Goal: Transaction & Acquisition: Purchase product/service

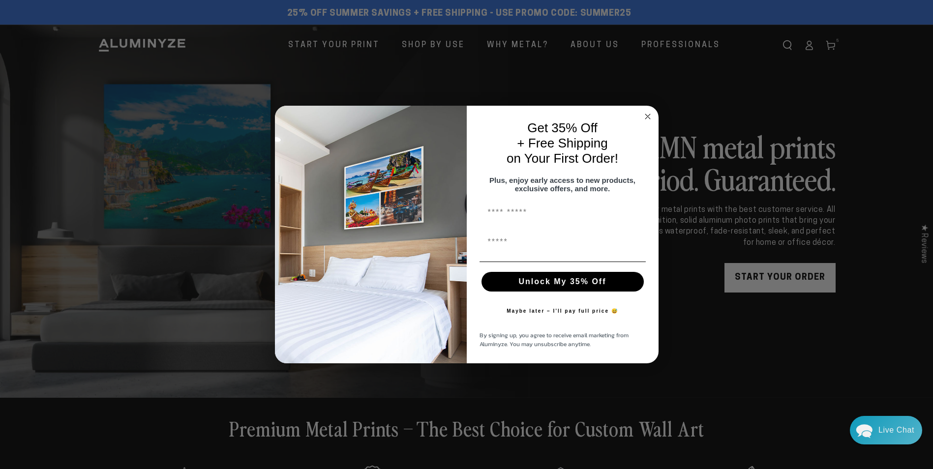
click at [646, 112] on circle "Close dialog" at bounding box center [647, 116] width 11 height 11
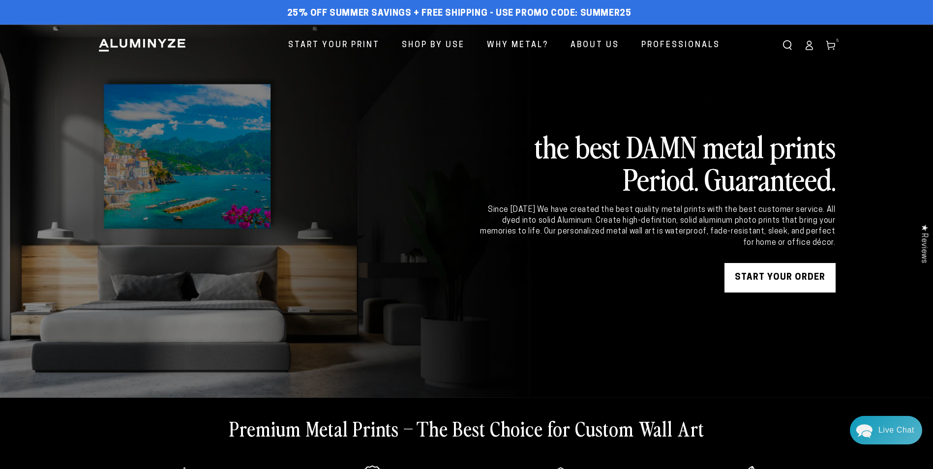
click at [808, 43] on icon at bounding box center [809, 45] width 10 height 10
click at [831, 44] on use at bounding box center [830, 45] width 8 height 9
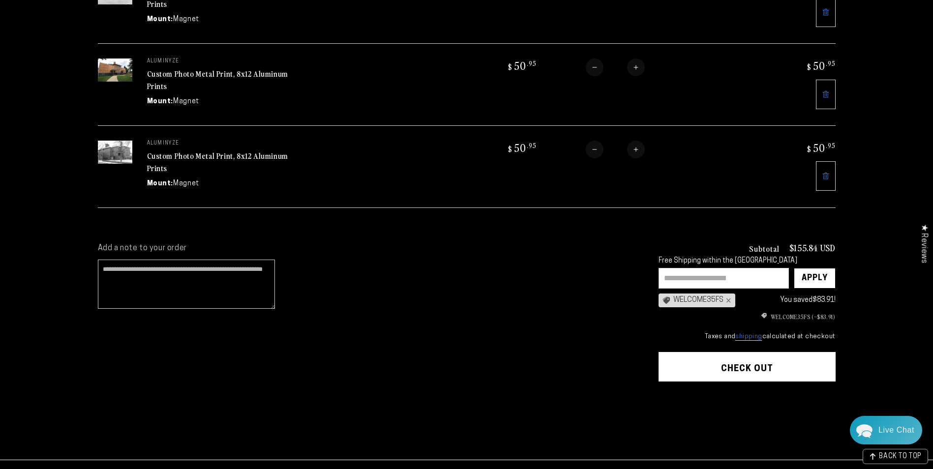
scroll to position [393, 0]
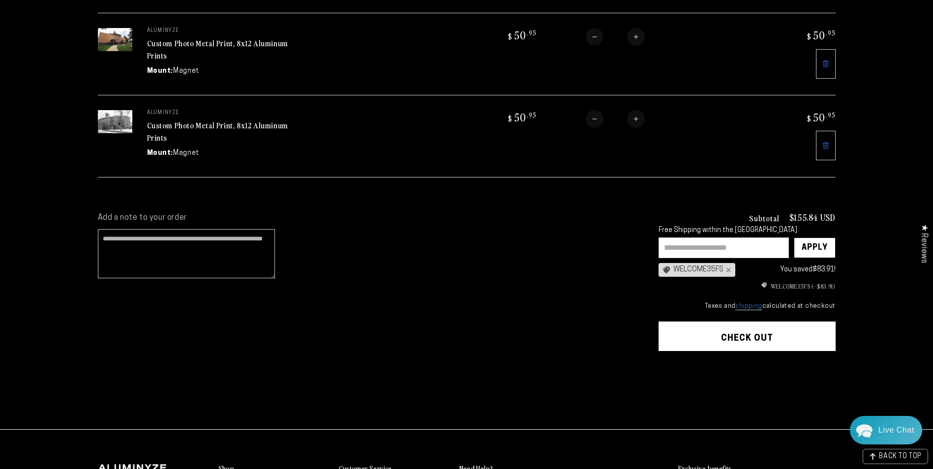
click at [694, 240] on input "text" at bounding box center [724, 248] width 130 height 21
type input "*******"
click at [812, 238] on div "Apply" at bounding box center [815, 248] width 26 height 20
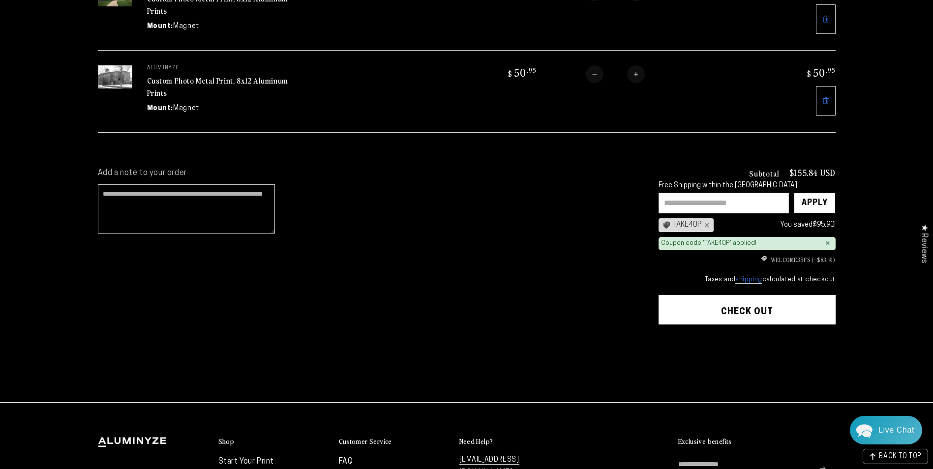
scroll to position [443, 0]
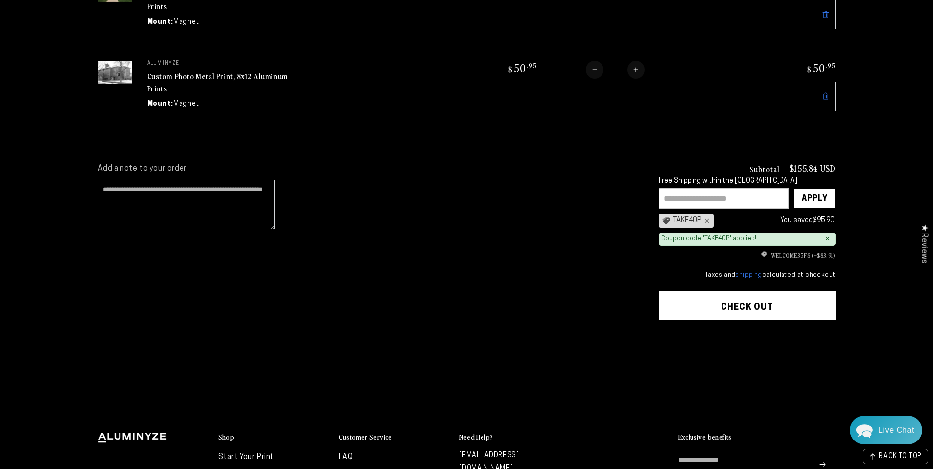
click at [748, 301] on button "Check out" at bounding box center [747, 306] width 177 height 30
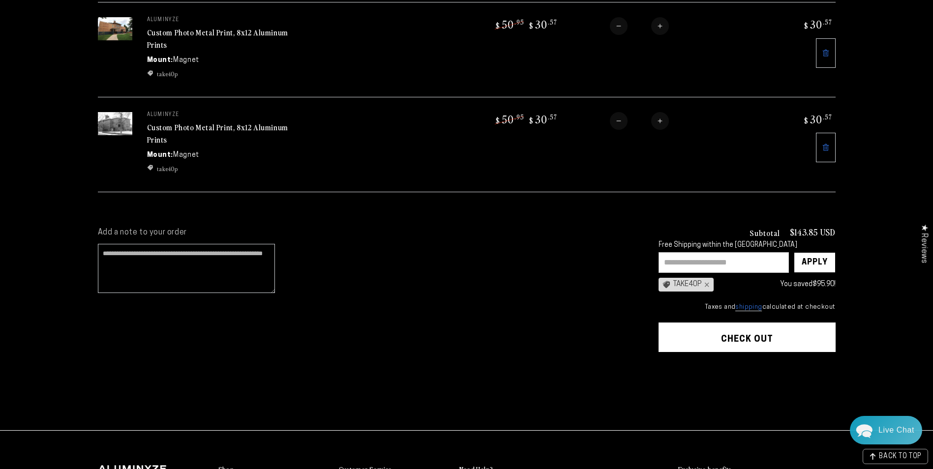
scroll to position [492, 0]
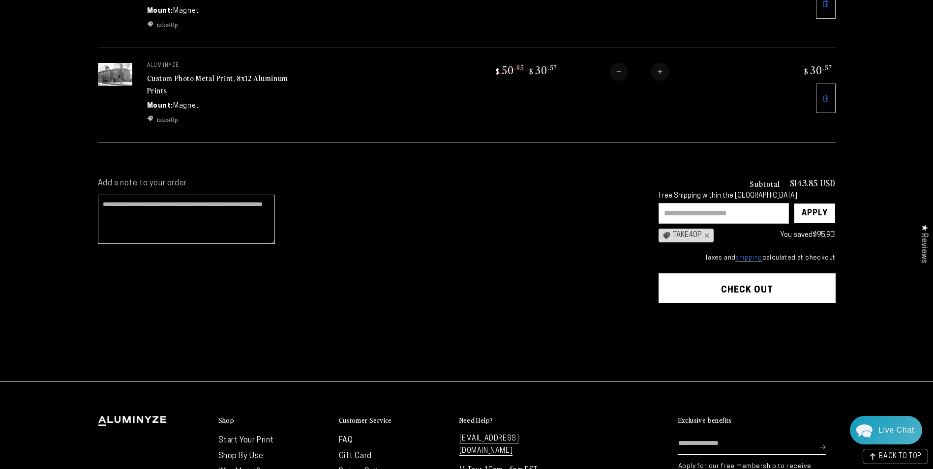
click at [784, 278] on button "Check out" at bounding box center [747, 288] width 177 height 30
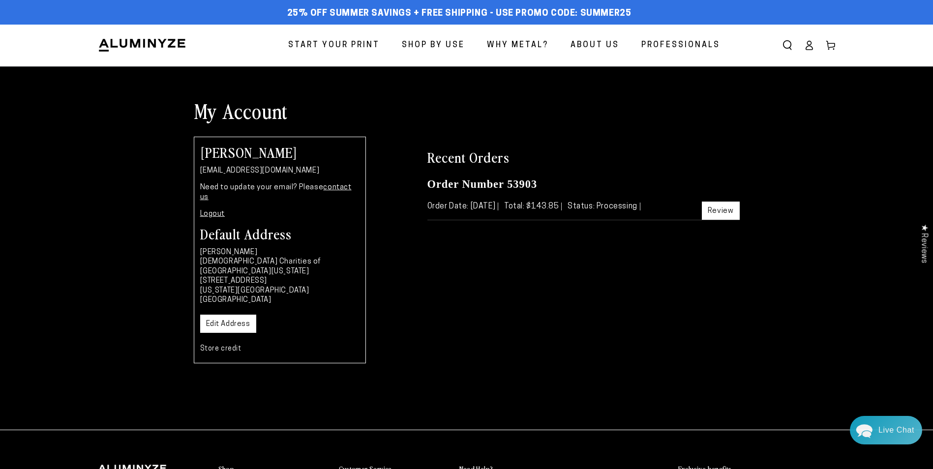
click at [719, 207] on link "Review" at bounding box center [721, 211] width 38 height 18
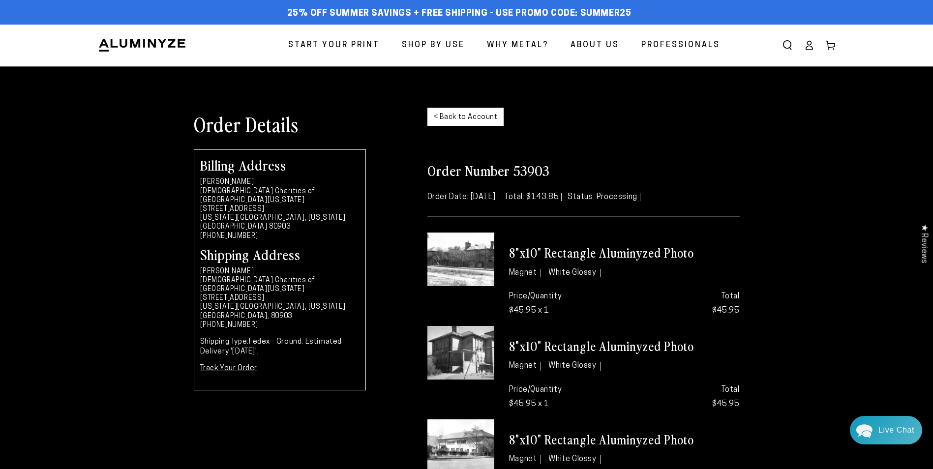
click at [811, 45] on icon at bounding box center [809, 45] width 10 height 10
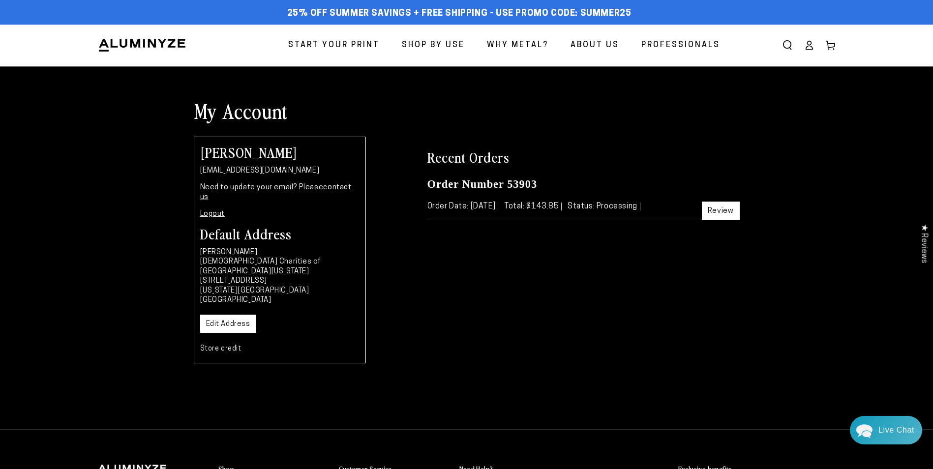
click at [809, 48] on icon at bounding box center [809, 45] width 10 height 10
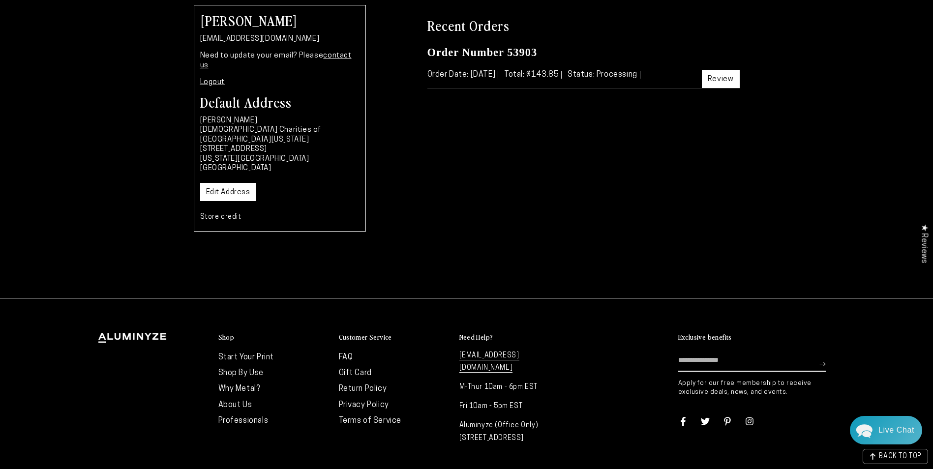
scroll to position [113, 0]
